Goal: Information Seeking & Learning: Learn about a topic

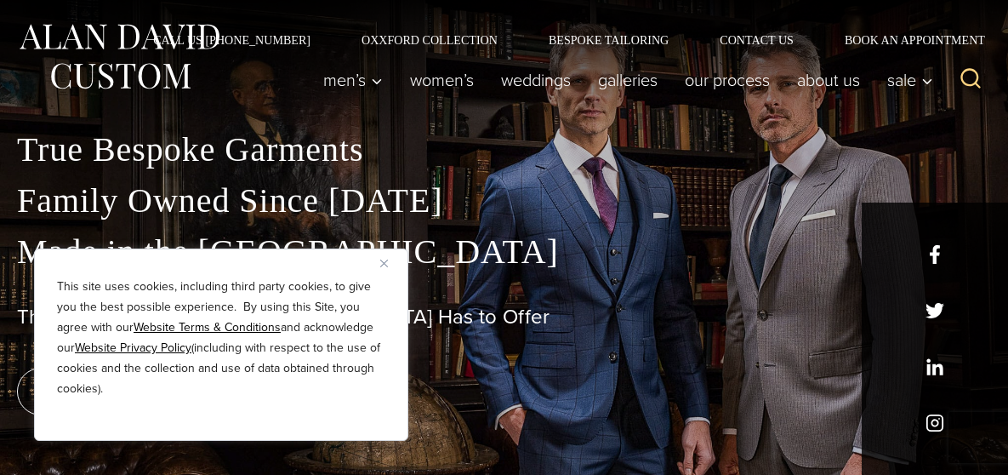
click at [385, 253] on button "Close" at bounding box center [390, 263] width 20 height 20
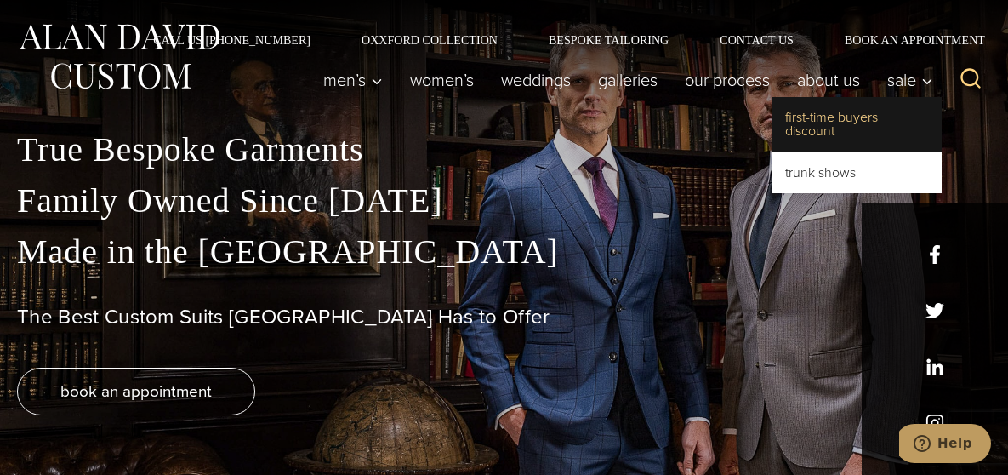
click at [840, 134] on link "First-Time Buyers Discount" at bounding box center [856, 124] width 170 height 54
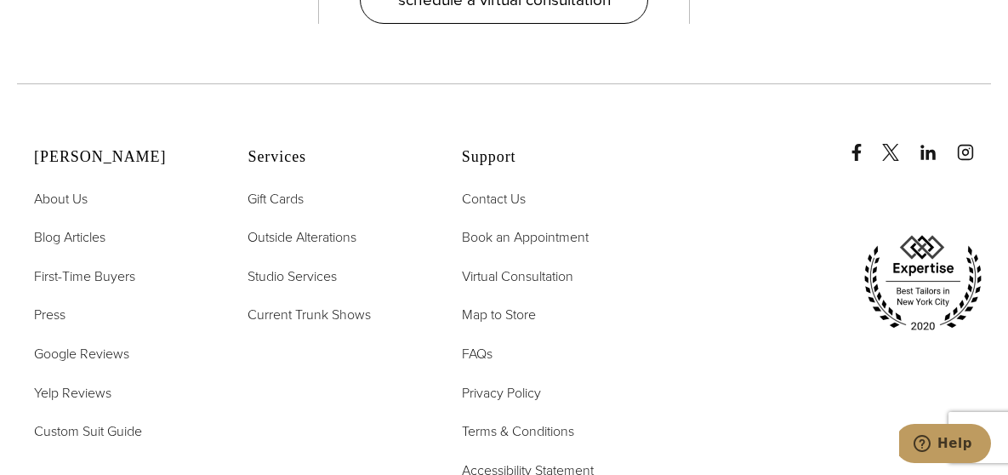
scroll to position [3317, 0]
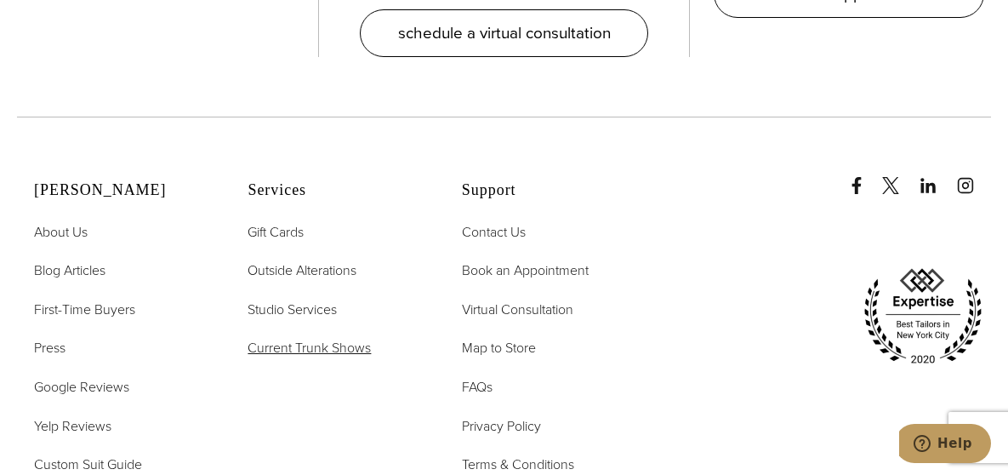
click at [350, 338] on span "Current Trunk Shows" at bounding box center [309, 348] width 123 height 20
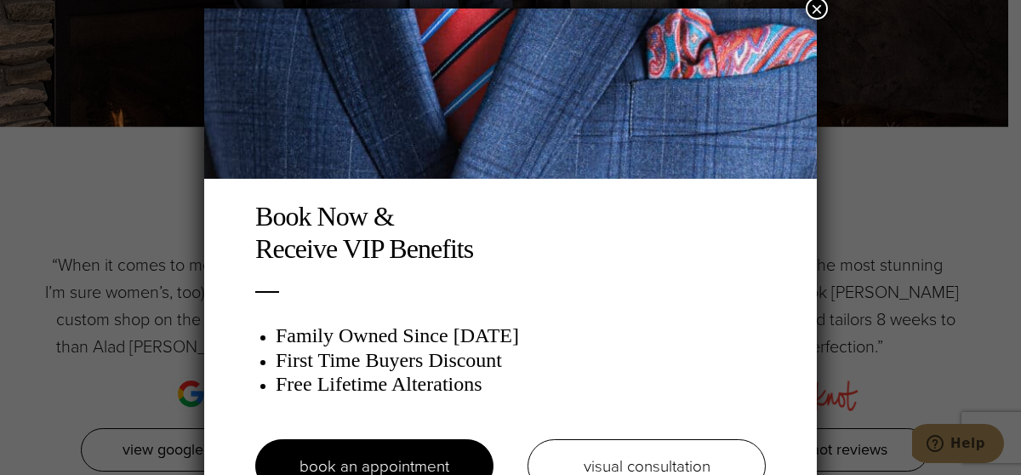
scroll to position [9, 0]
